Goal: Task Accomplishment & Management: Manage account settings

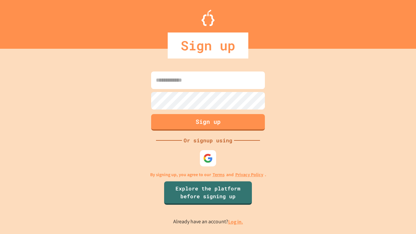
click at [236, 222] on link "Log in." at bounding box center [235, 222] width 15 height 7
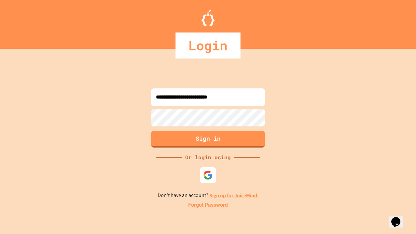
type input "**********"
